Goal: Information Seeking & Learning: Learn about a topic

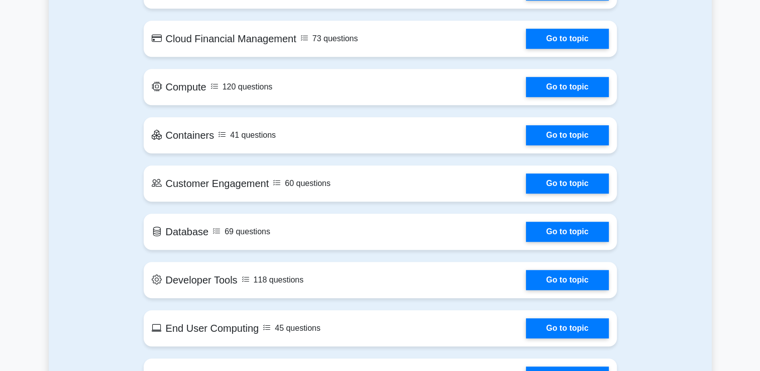
scroll to position [632, 0]
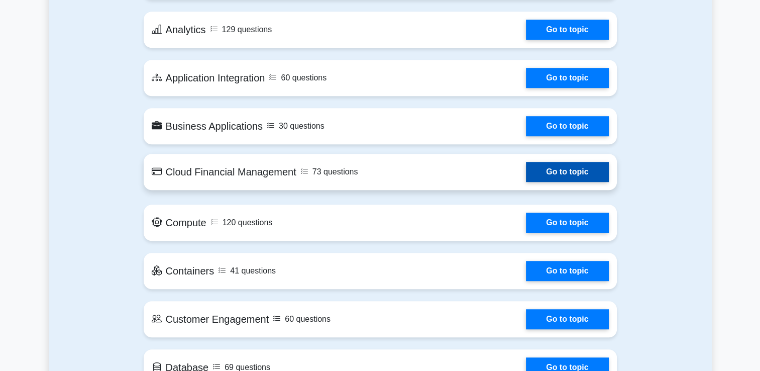
click at [526, 174] on link "Go to topic" at bounding box center [567, 172] width 82 height 20
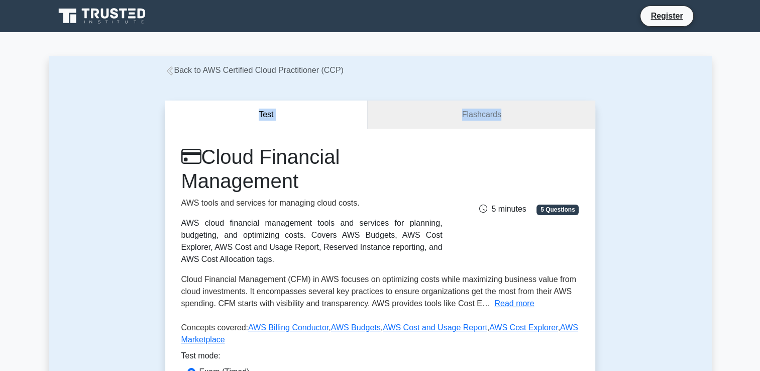
drag, startPoint x: 759, startPoint y: 62, endPoint x: 769, endPoint y: 102, distance: 41.9
drag, startPoint x: 767, startPoint y: 102, endPoint x: 672, endPoint y: 107, distance: 94.5
click at [672, 107] on div "Test Flashcards Cloud Financial Management AWS tools and services for managing …" at bounding box center [380, 270] width 663 height 389
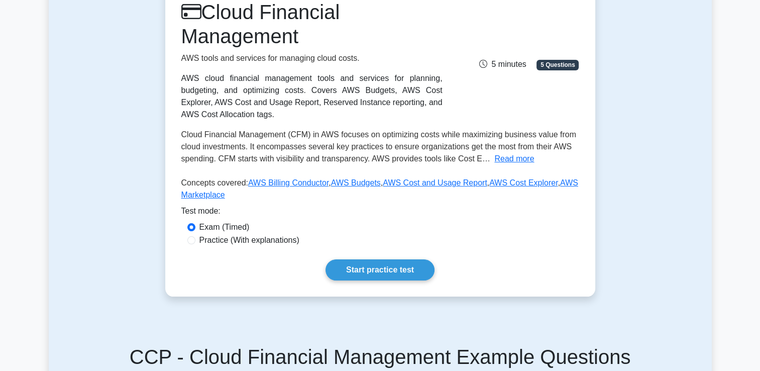
scroll to position [114, 0]
